Goal: Information Seeking & Learning: Check status

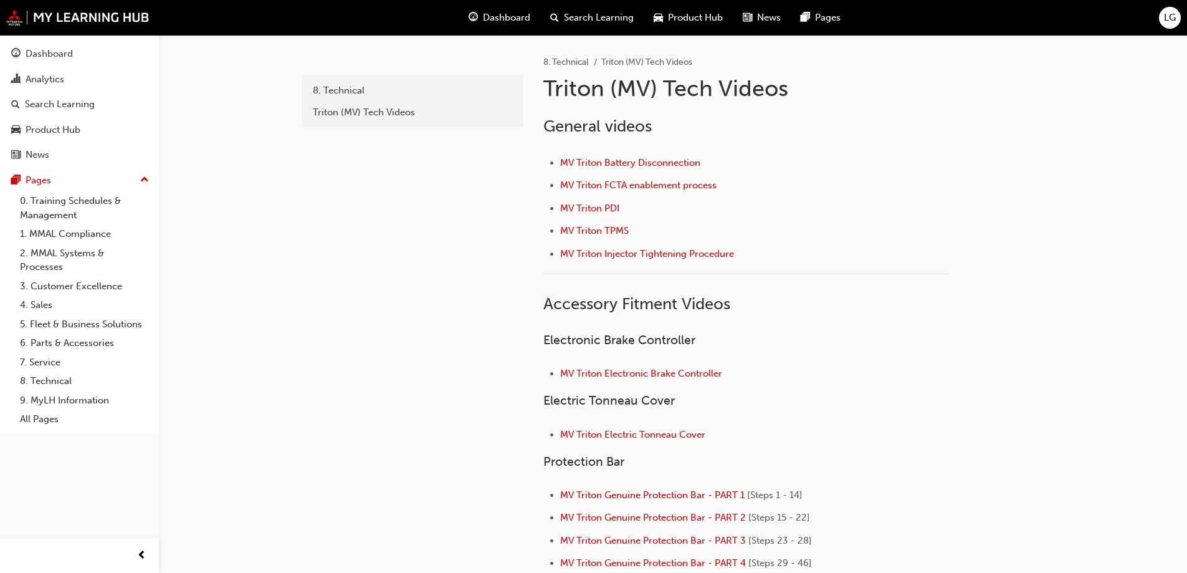
click at [49, 75] on div "Analytics" at bounding box center [45, 79] width 39 height 14
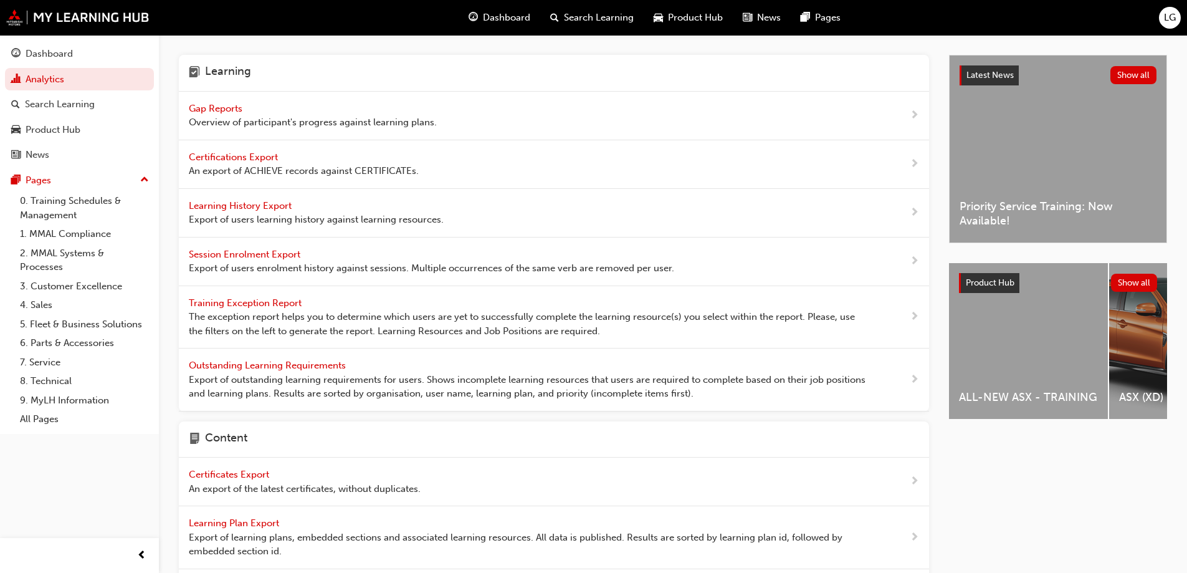
click at [232, 112] on span "Gap Reports" at bounding box center [217, 108] width 56 height 11
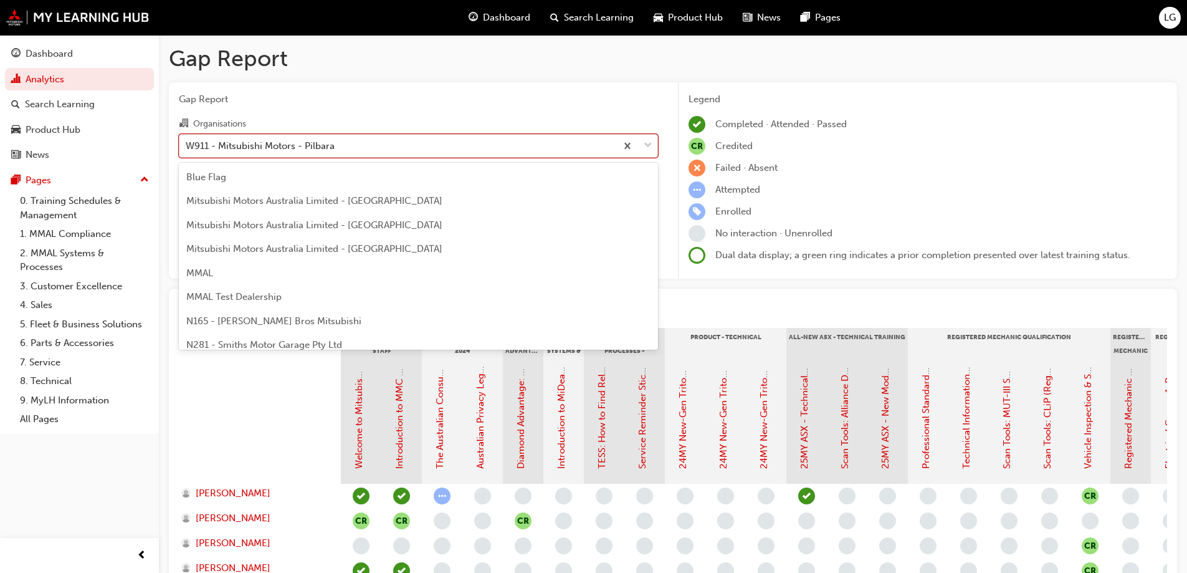
click at [206, 143] on div "W911 - Mitsubishi Motors - Pilbara" at bounding box center [260, 145] width 149 height 14
click at [187, 143] on input "Organisations option W911 - Mitsubishi Motors - Pilbara focused, 198 of 202. 20…" at bounding box center [186, 145] width 1 height 11
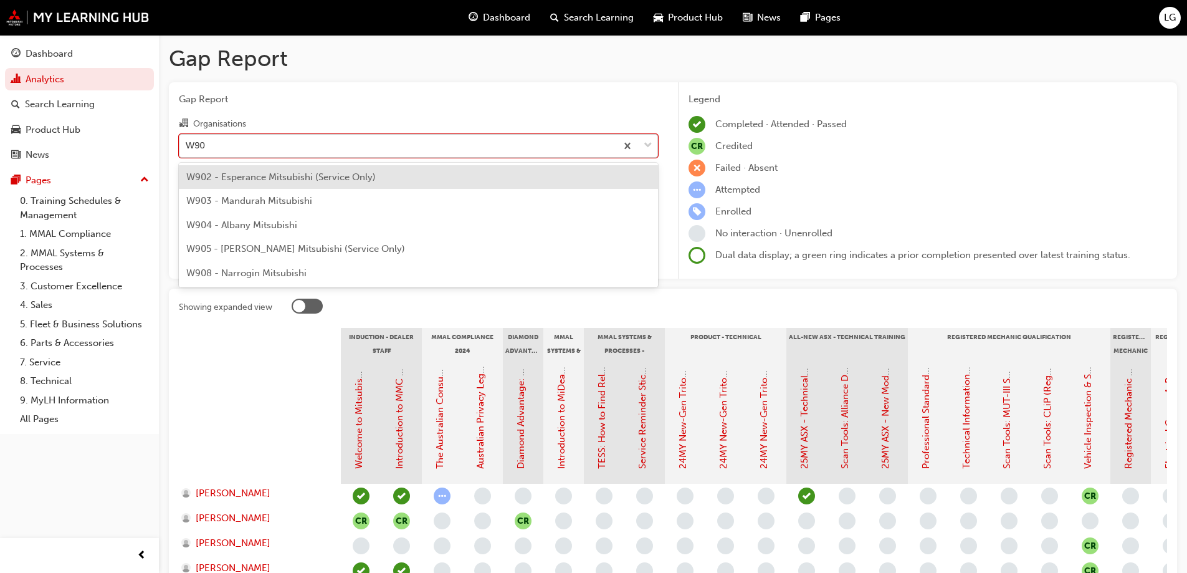
type input "W908"
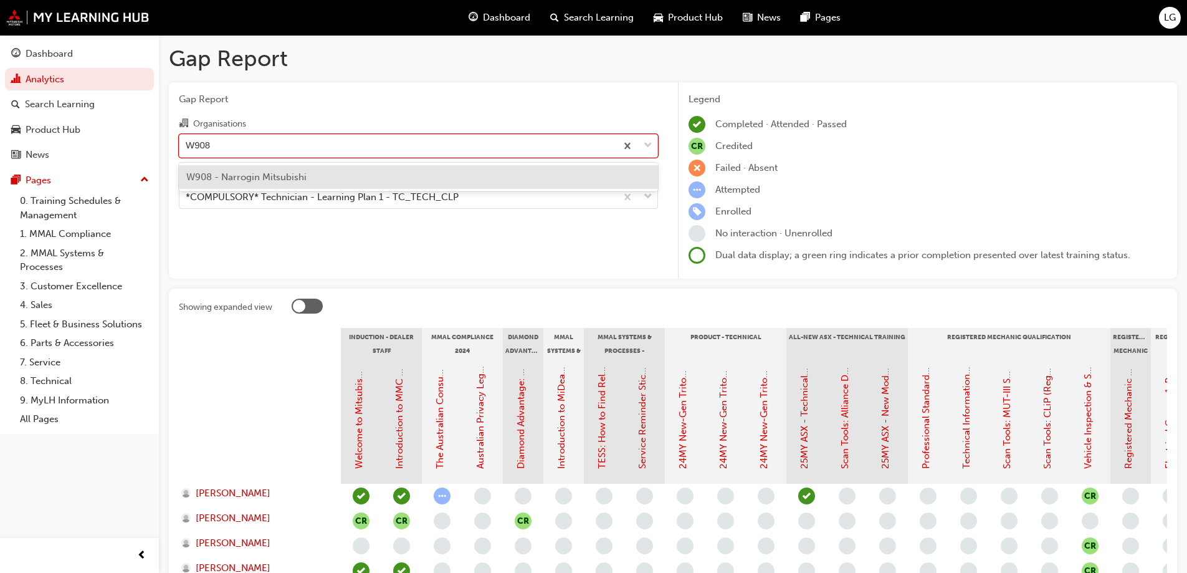
click at [215, 174] on span "W908 - Narrogin Mitsubishi" at bounding box center [246, 176] width 120 height 11
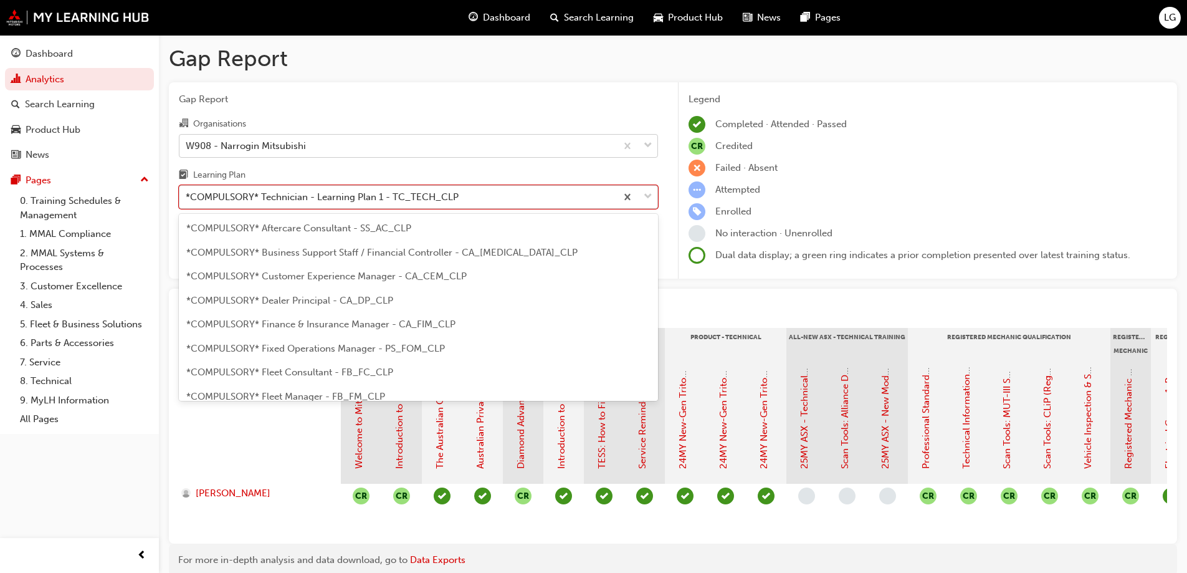
click at [226, 191] on div "*COMPULSORY* Technician - Learning Plan 1 - TC_TECH_CLP" at bounding box center [322, 197] width 273 height 14
click at [187, 191] on input "Learning Plan option *COMPULSORY* Technician - Learning Plan 1 - TC_TECH_CLP fo…" at bounding box center [186, 196] width 1 height 11
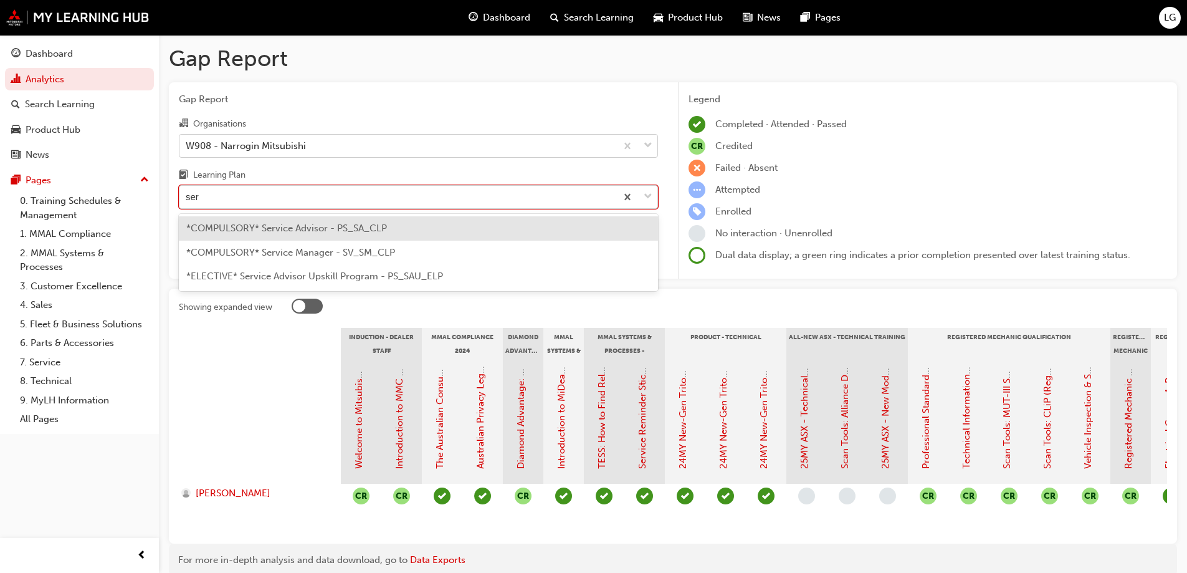
type input "serv"
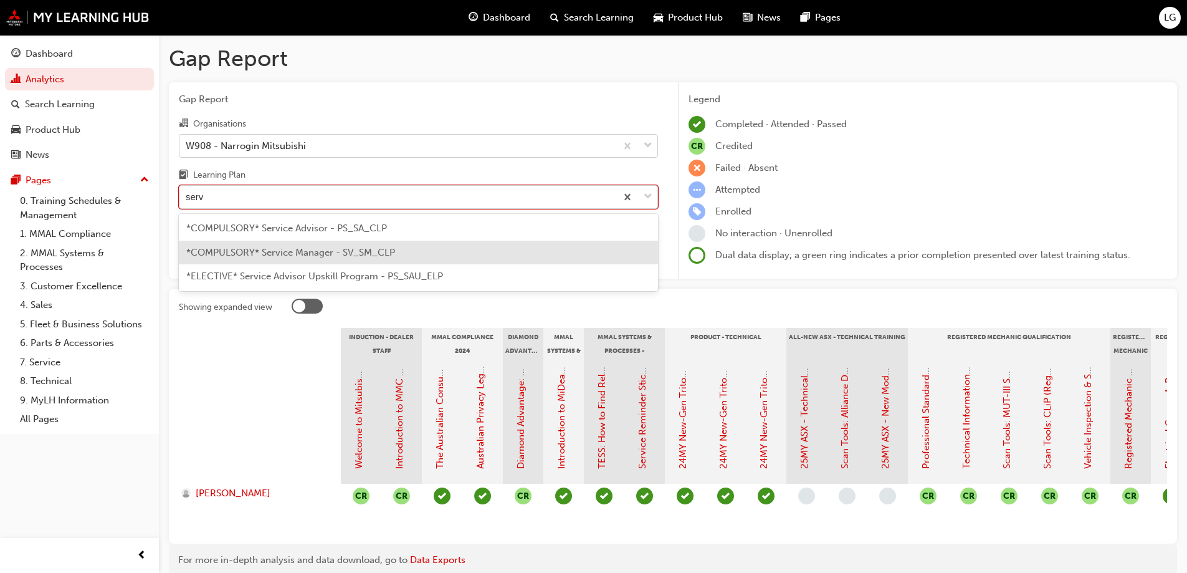
click at [236, 250] on span "*COMPULSORY* Service Manager - SV_SM_CLP" at bounding box center [290, 252] width 209 height 11
